Goal: Transaction & Acquisition: Purchase product/service

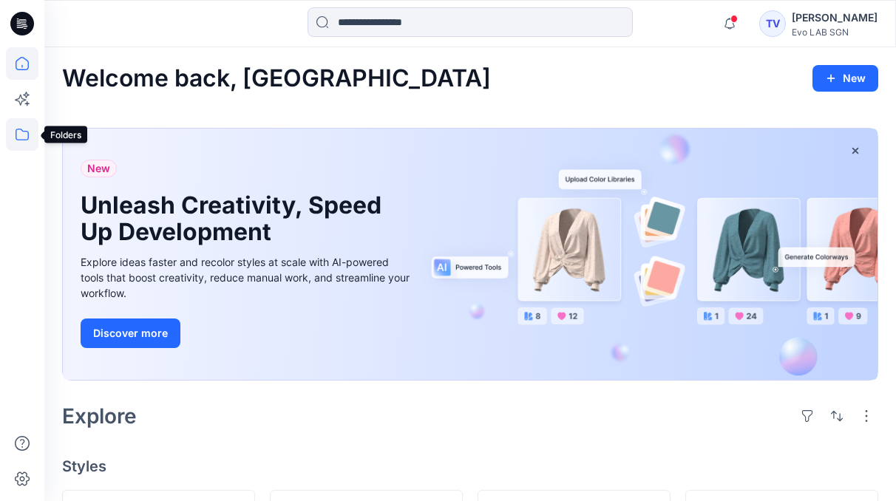
click at [18, 132] on icon at bounding box center [22, 134] width 33 height 33
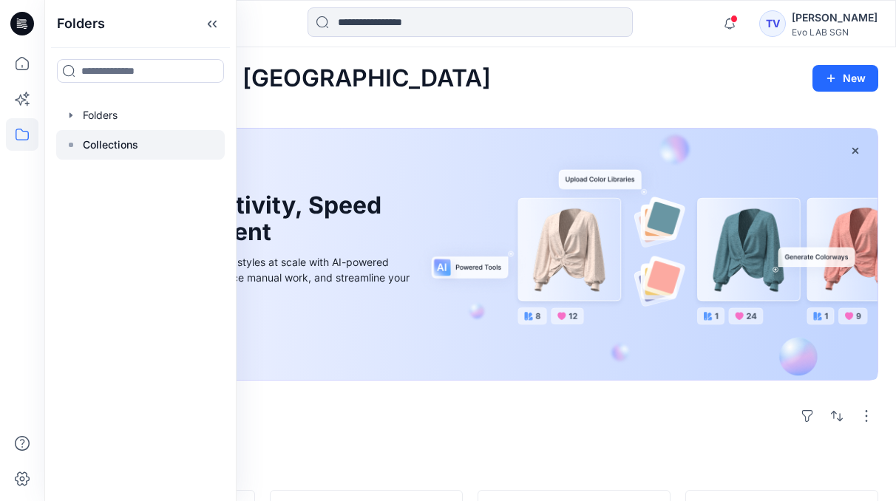
click at [109, 143] on p "Collections" at bounding box center [110, 145] width 55 height 18
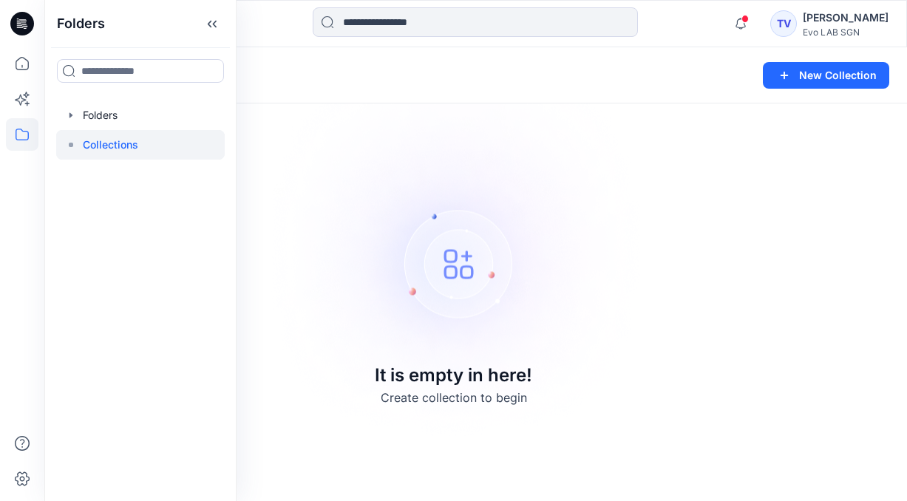
click at [341, 128] on img at bounding box center [454, 250] width 413 height 413
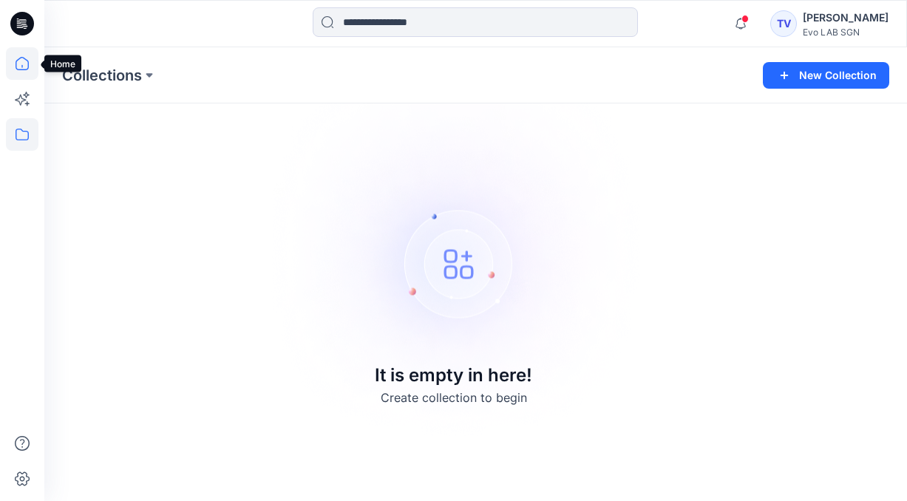
click at [23, 53] on icon at bounding box center [22, 63] width 33 height 33
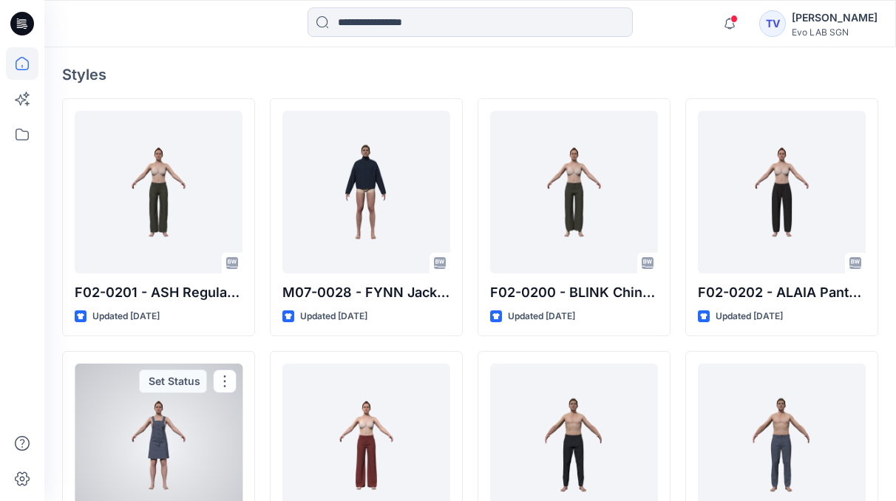
scroll to position [335, 0]
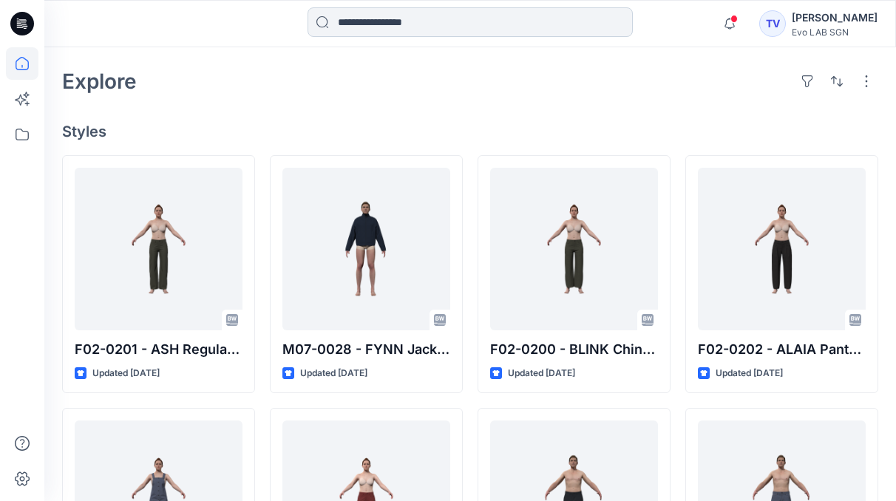
click at [421, 24] on input at bounding box center [470, 22] width 325 height 30
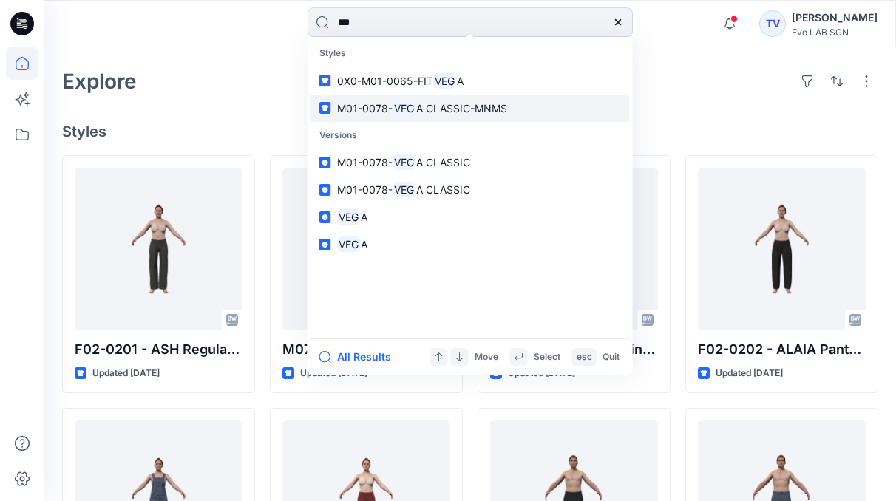
type input "***"
click at [410, 108] on mark "VEG" at bounding box center [405, 108] width 24 height 17
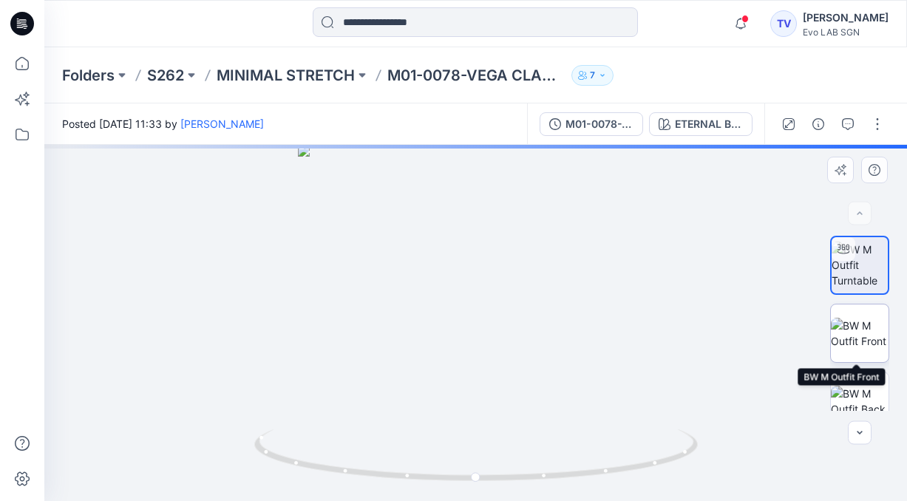
click at [856, 345] on img at bounding box center [860, 333] width 58 height 31
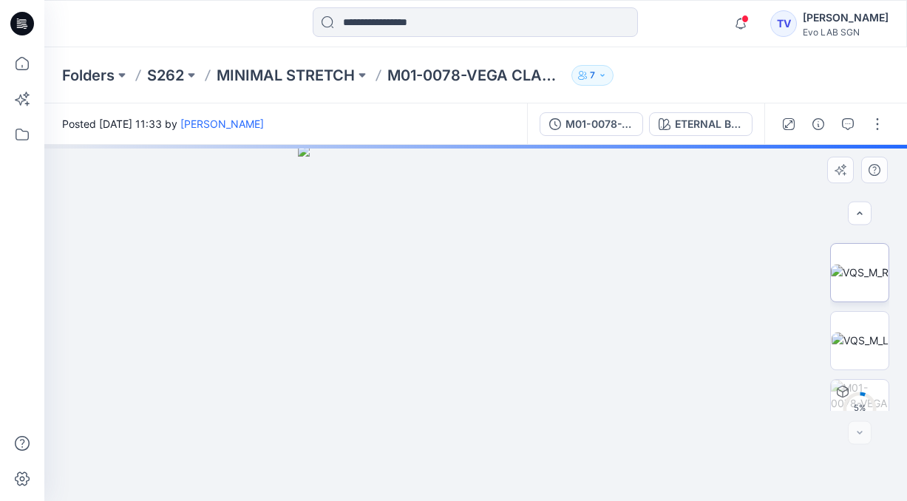
scroll to position [224, 0]
click at [856, 314] on img at bounding box center [860, 313] width 57 height 16
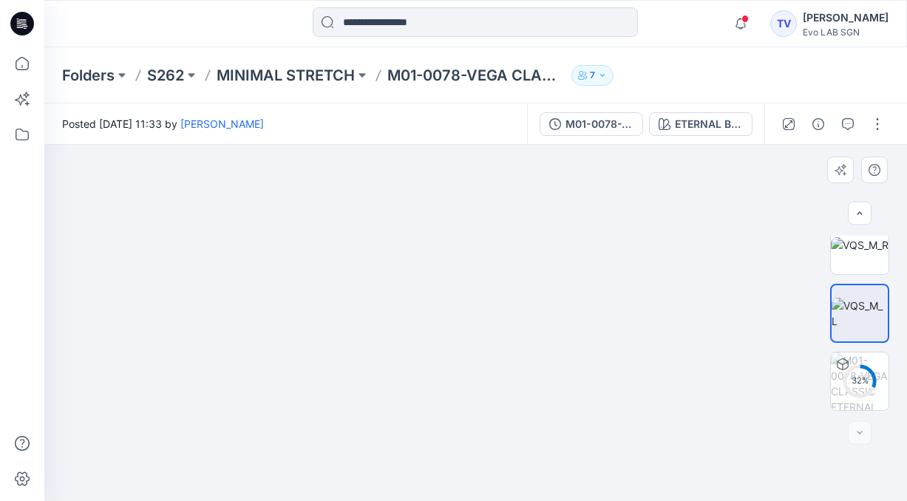
click at [617, 268] on img at bounding box center [476, 172] width 961 height 659
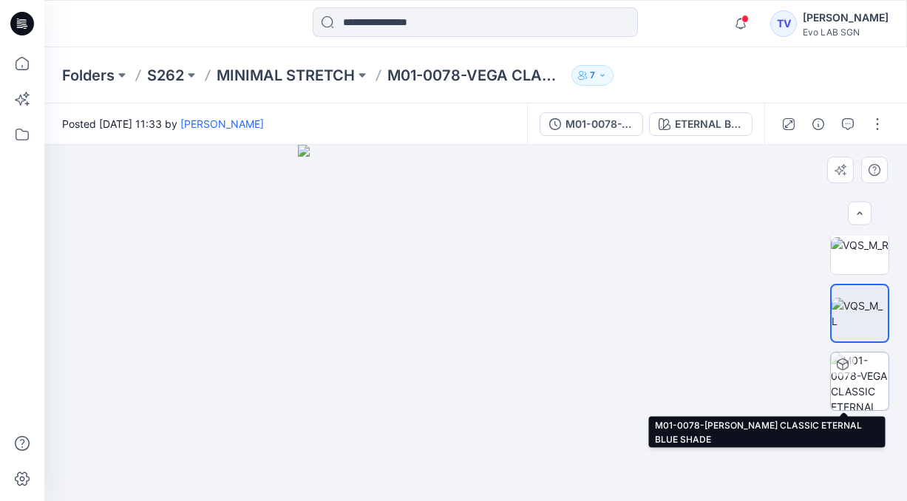
click at [855, 370] on img at bounding box center [860, 382] width 58 height 58
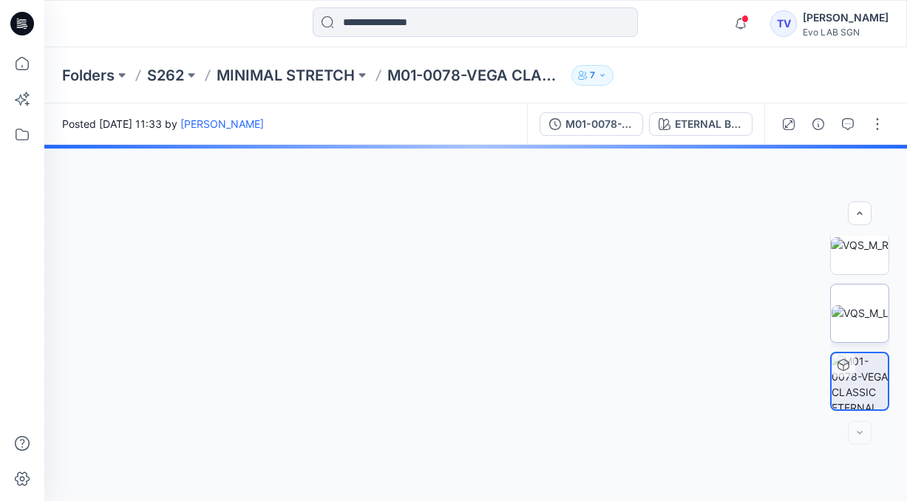
click at [861, 308] on img at bounding box center [860, 313] width 57 height 16
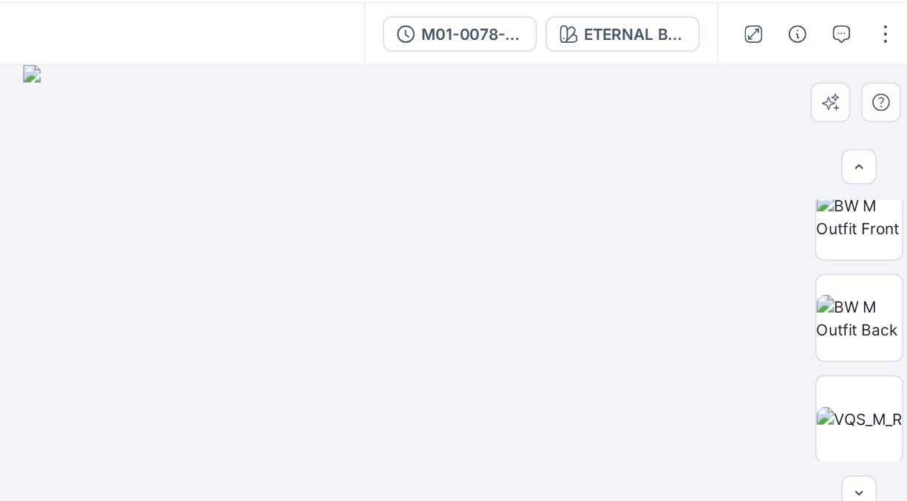
scroll to position [0, 0]
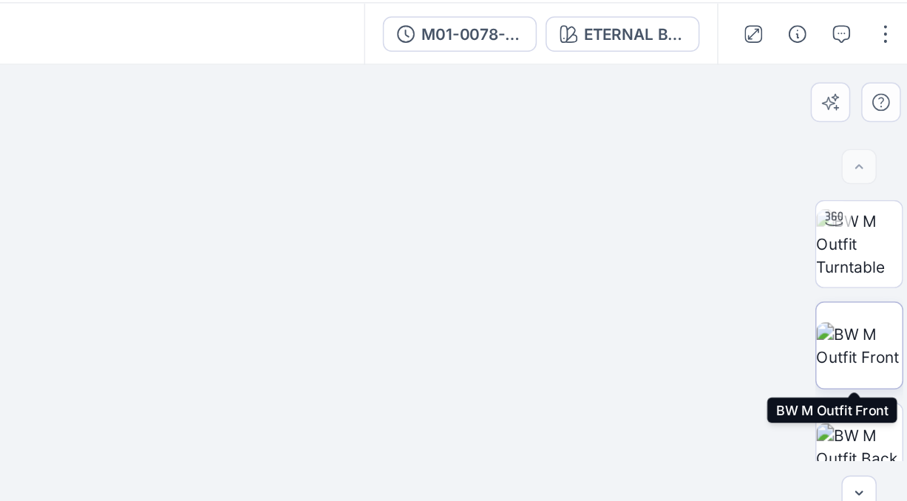
click at [850, 341] on img at bounding box center [860, 333] width 58 height 31
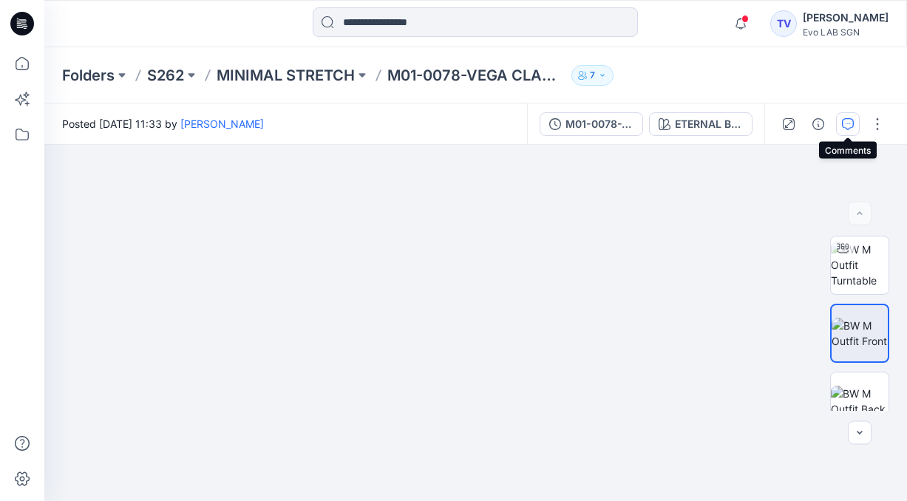
click at [848, 118] on icon "button" at bounding box center [848, 124] width 12 height 12
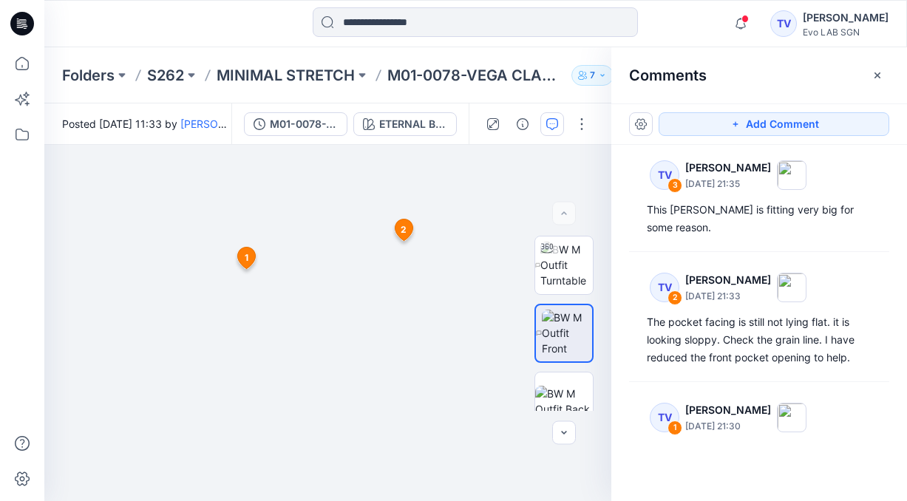
scroll to position [17, 0]
